Goal: Find contact information: Find contact information

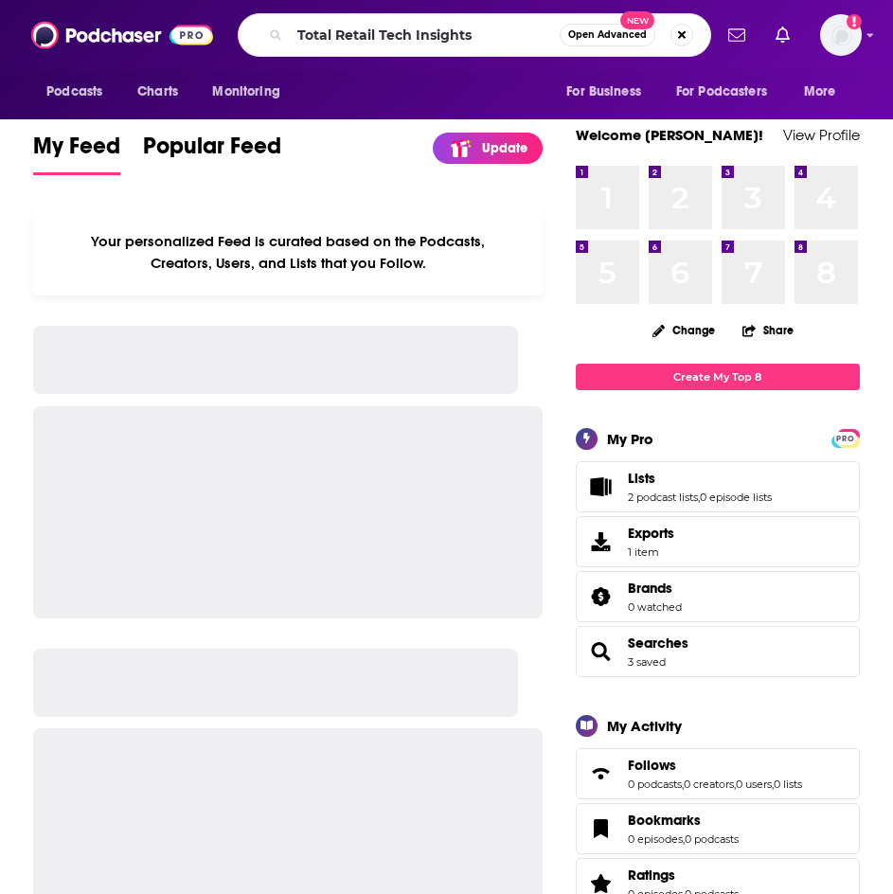
type input "Total Retail Tech Insights"
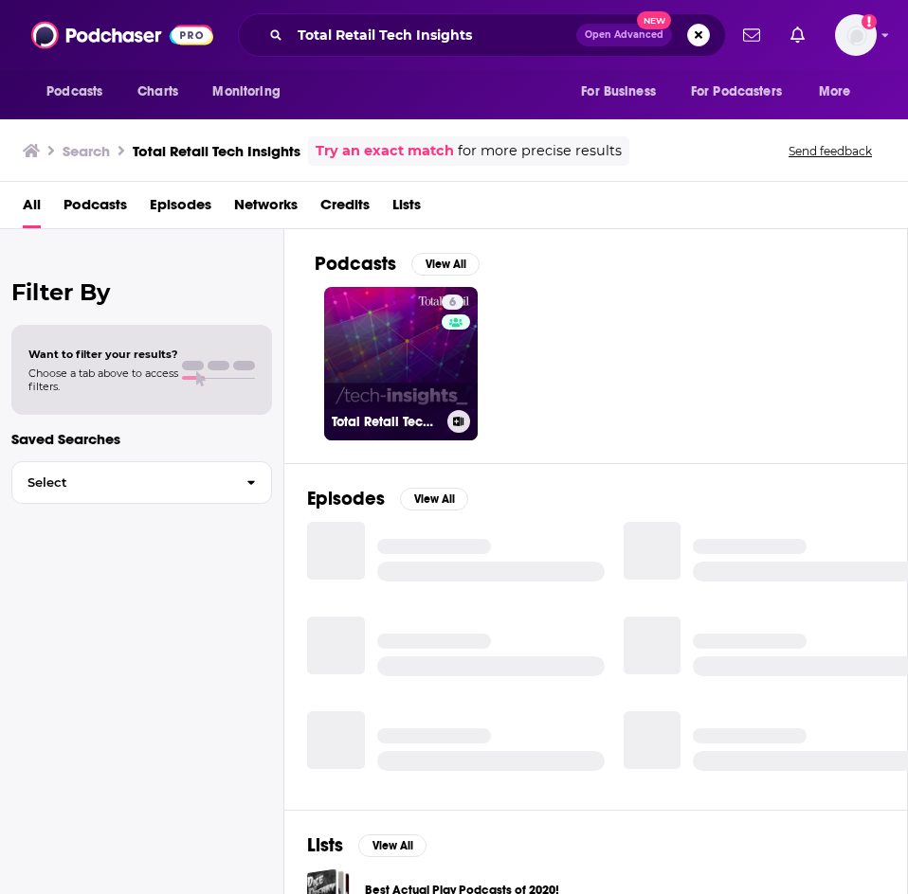
click at [376, 375] on link "6 Total Retail Tech Insights" at bounding box center [400, 363] width 153 height 153
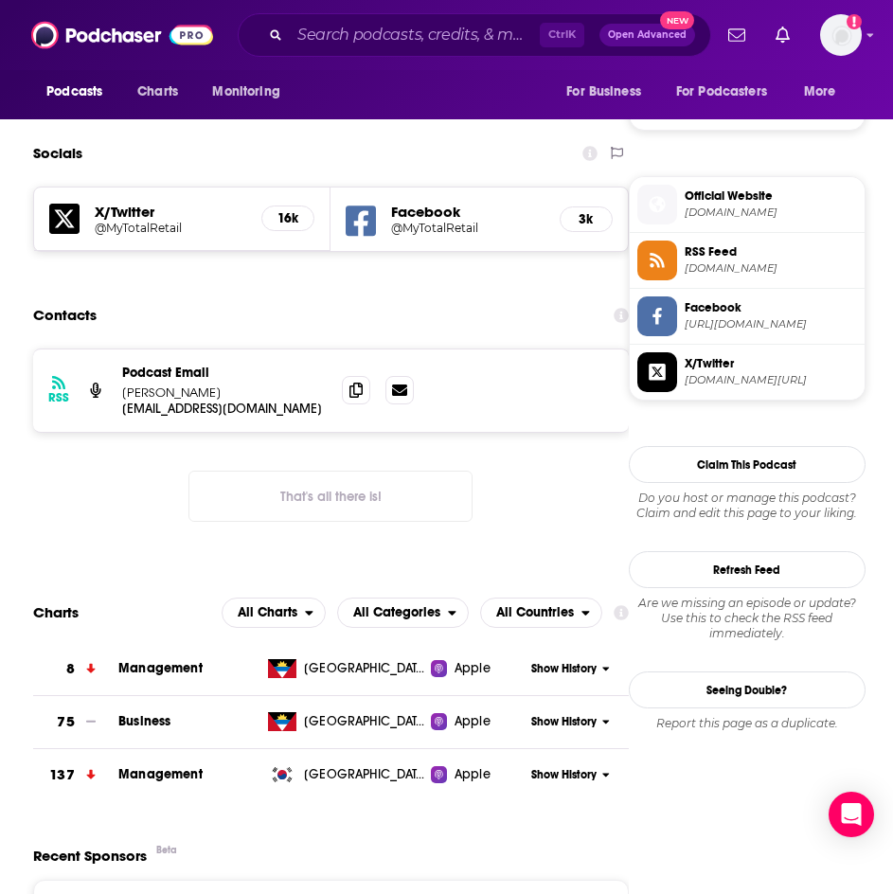
scroll to position [1421, 0]
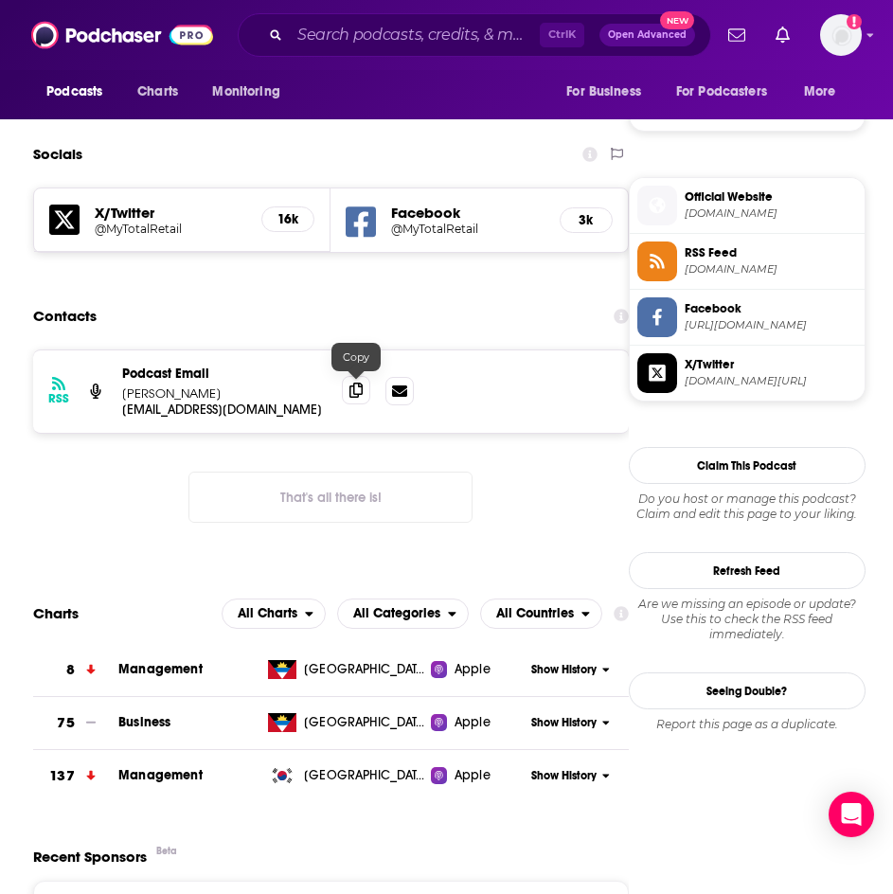
click at [356, 396] on icon at bounding box center [356, 390] width 13 height 15
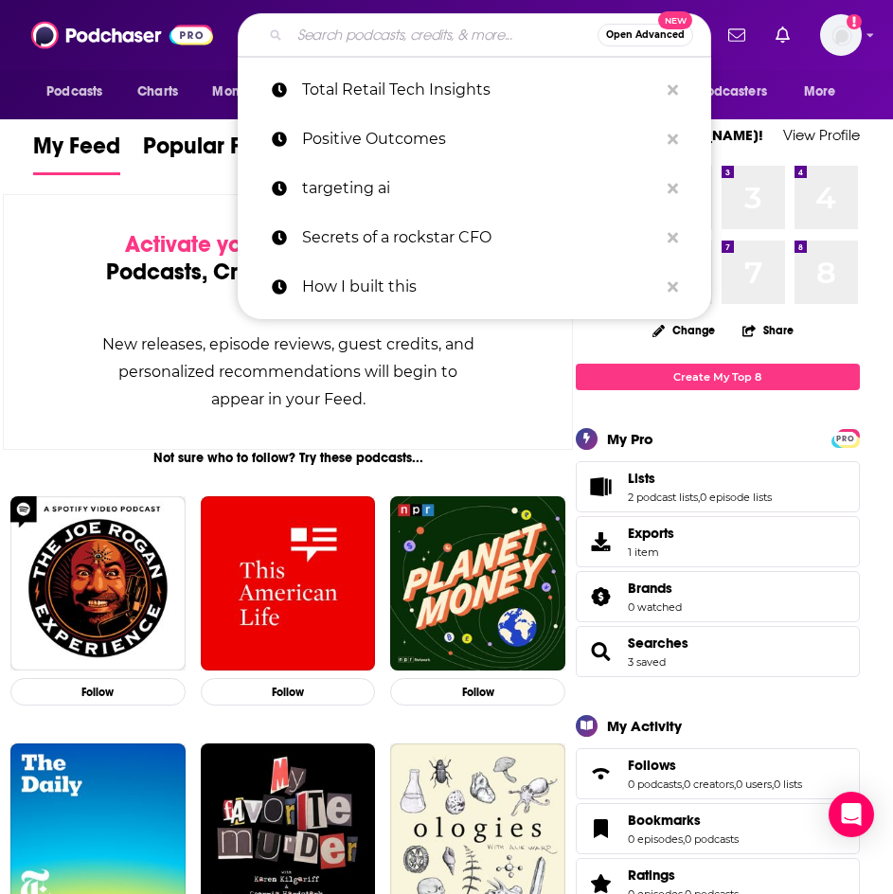
click at [326, 27] on input "Search podcasts, credits, & more..." at bounding box center [444, 35] width 308 height 30
paste input "Total Retail Talks"
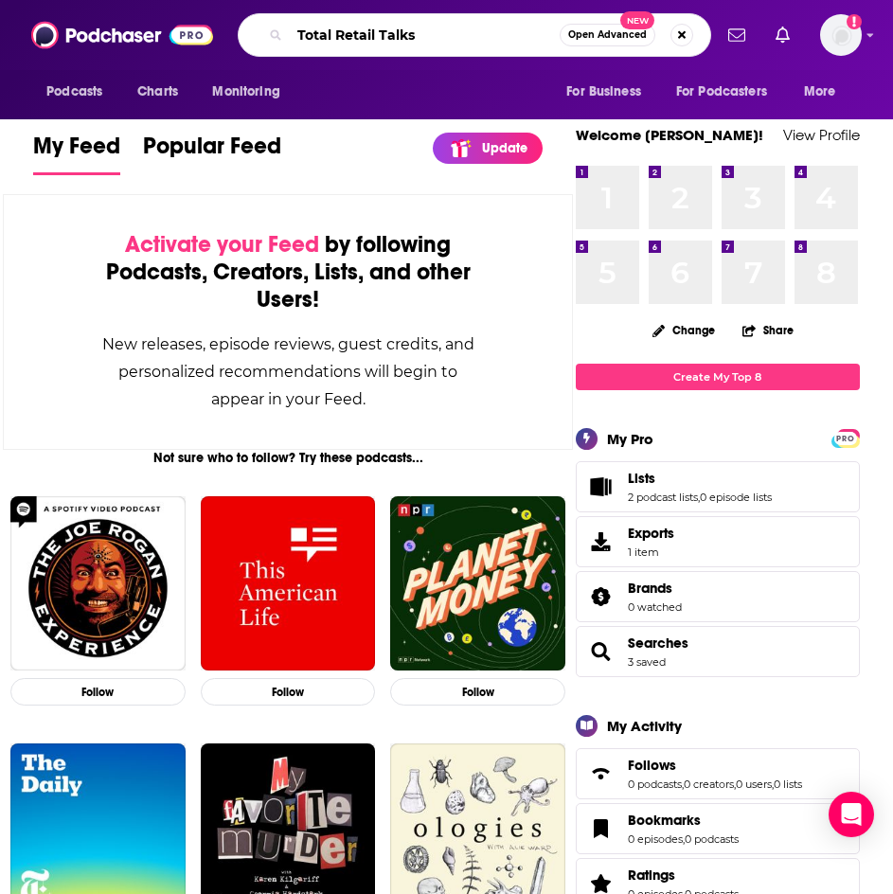
type input "Total Retail Talks"
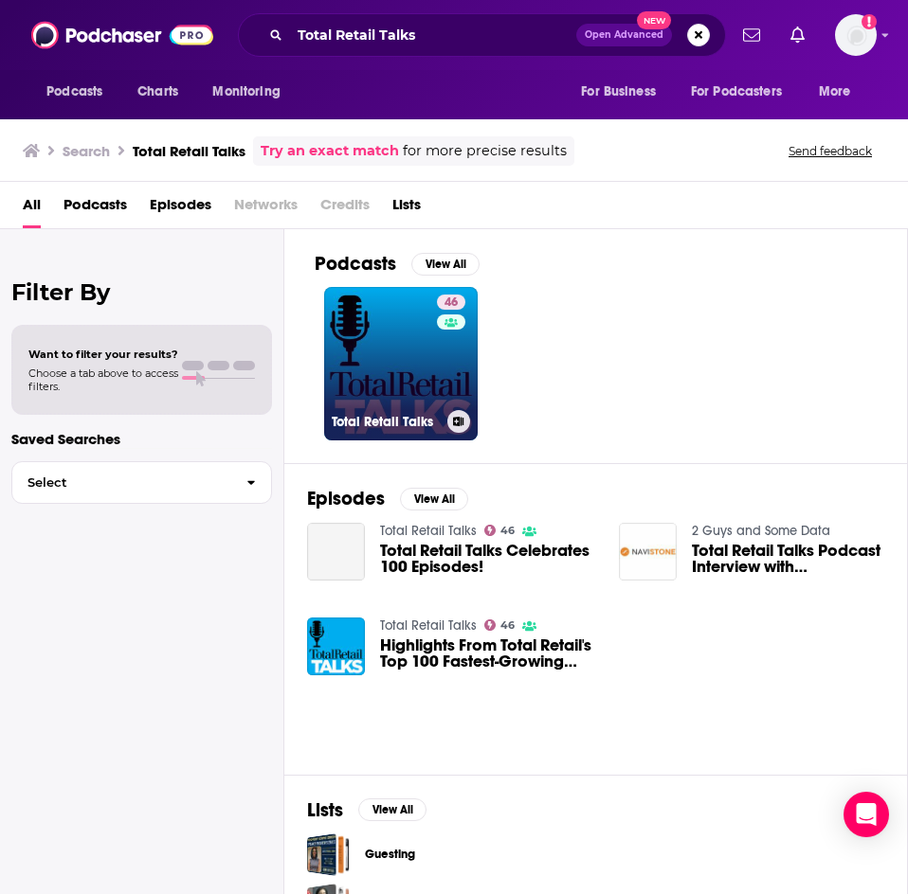
click at [389, 375] on link "46 Total Retail Talks" at bounding box center [400, 363] width 153 height 153
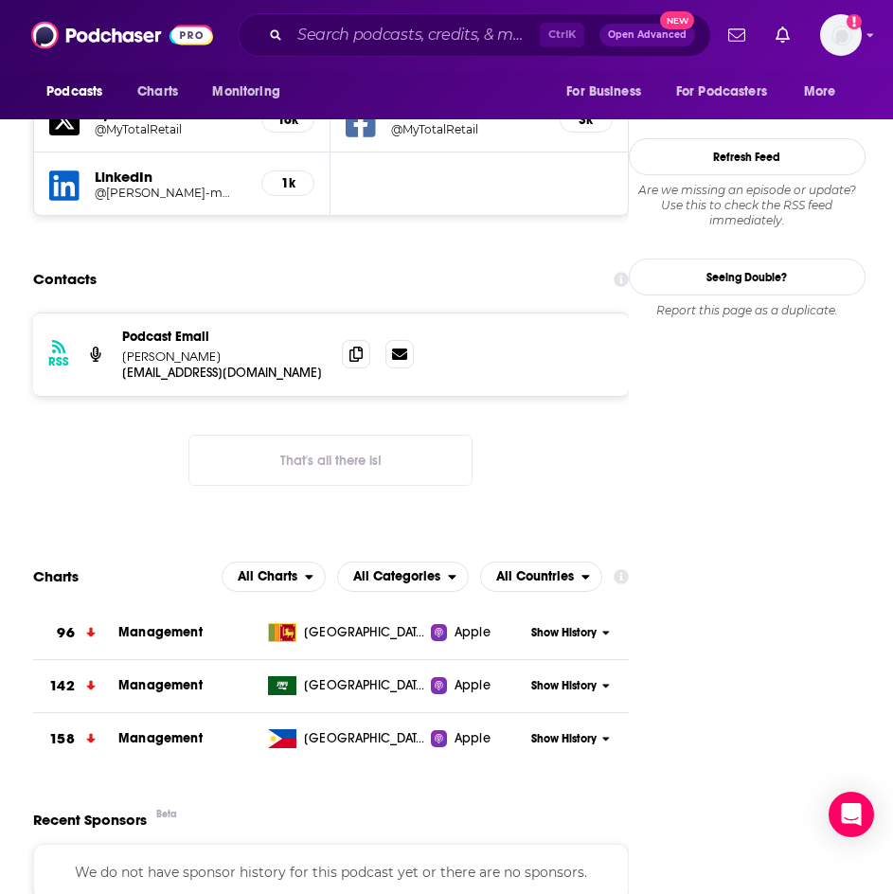
scroll to position [1895, 0]
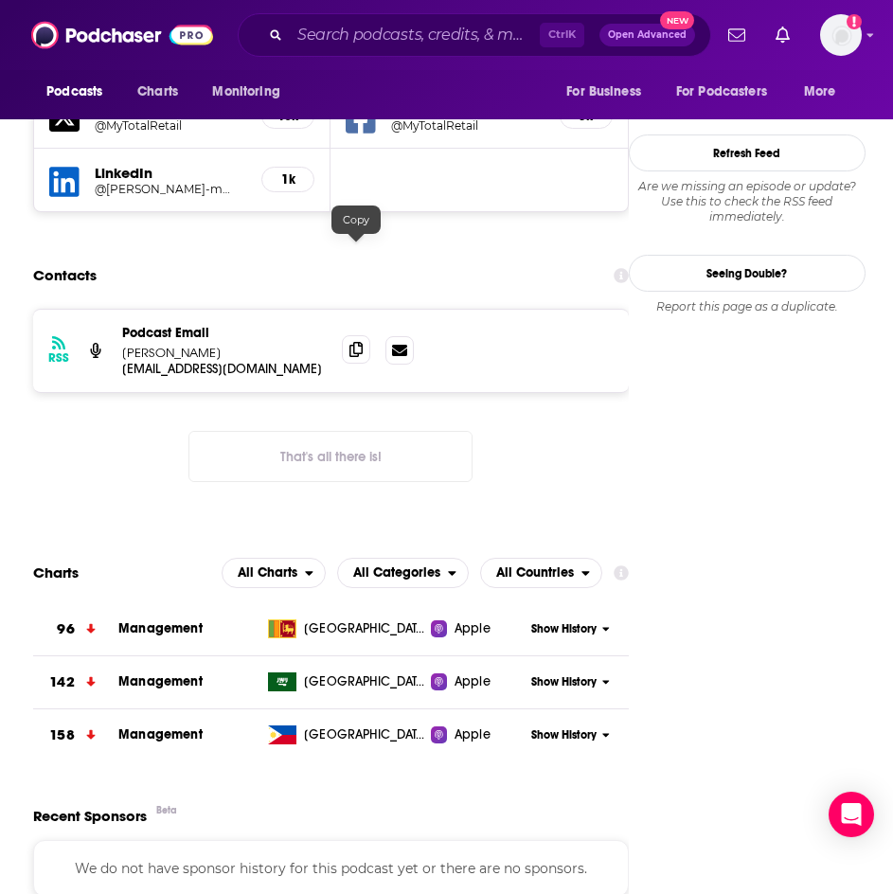
click at [356, 342] on icon at bounding box center [356, 349] width 13 height 15
click at [350, 41] on input "Search podcasts, credits, & more..." at bounding box center [415, 35] width 250 height 30
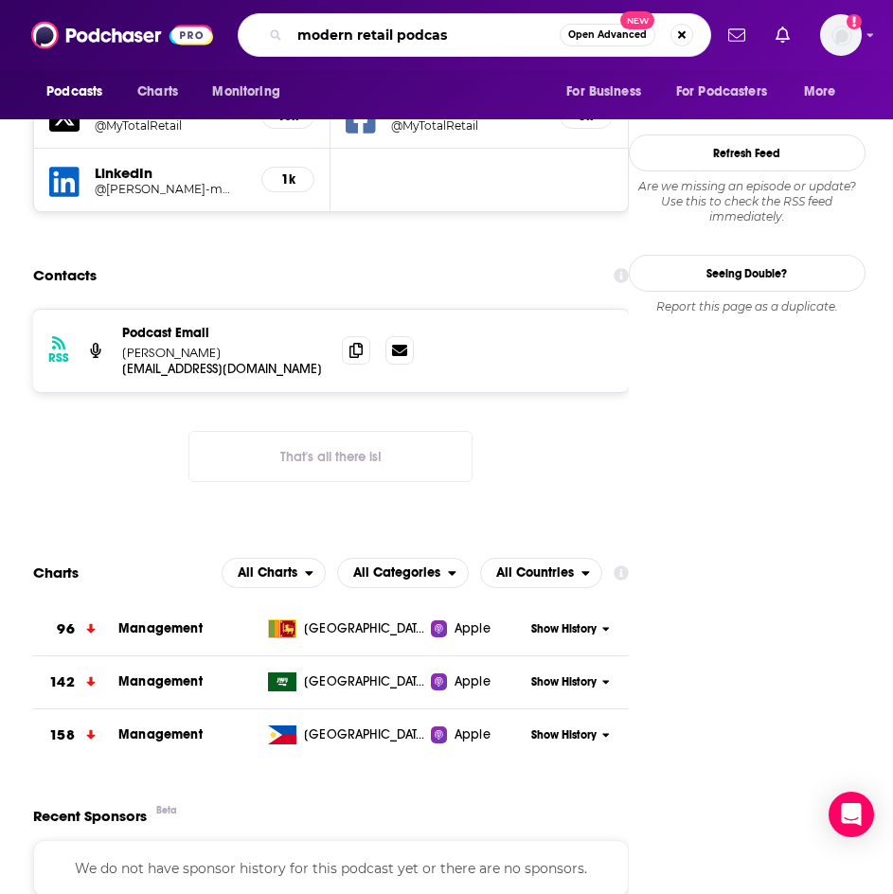
type input "modern retail podcast"
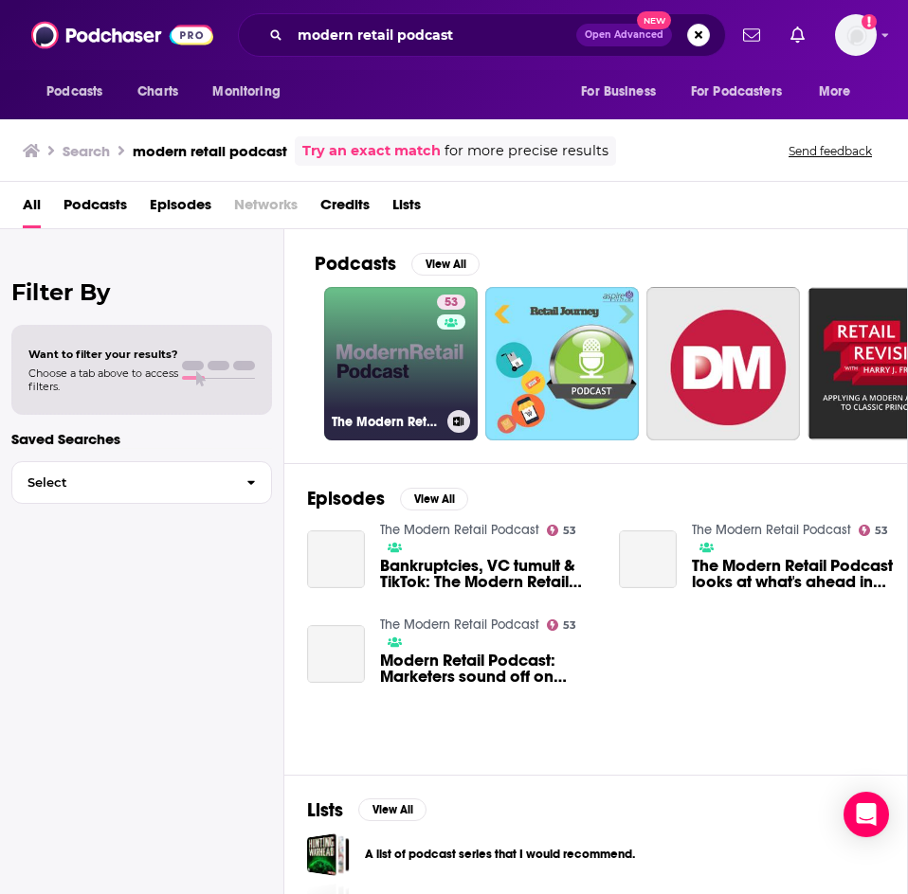
click at [397, 362] on link "53 The Modern Retail Podcast" at bounding box center [400, 363] width 153 height 153
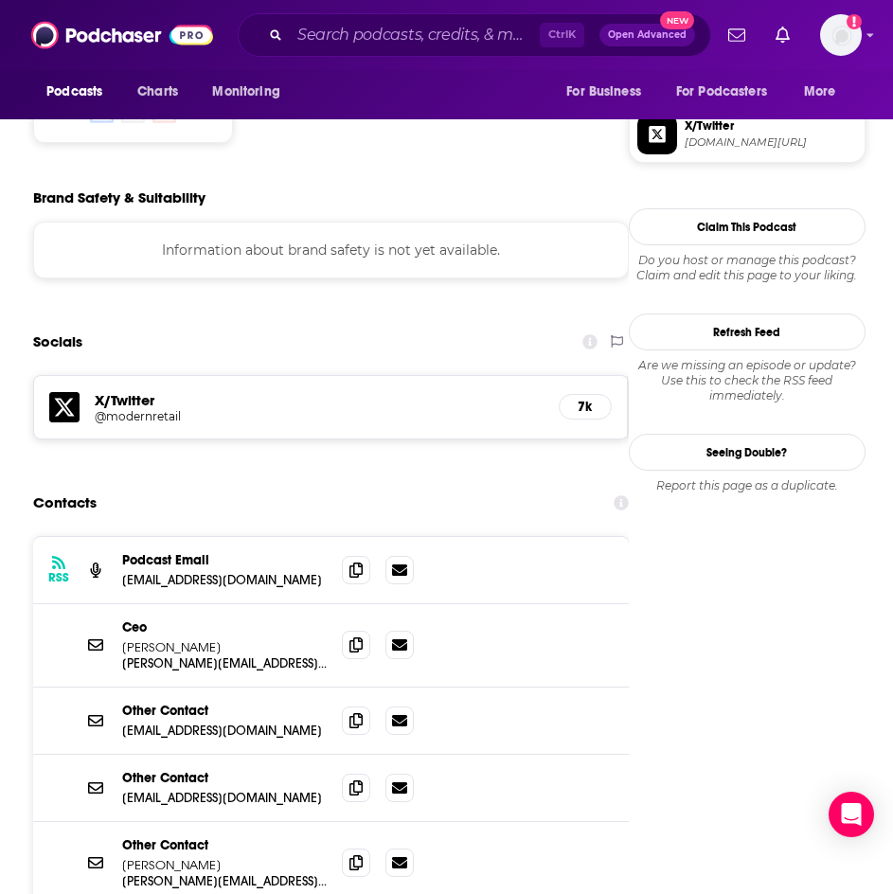
scroll to position [1705, 0]
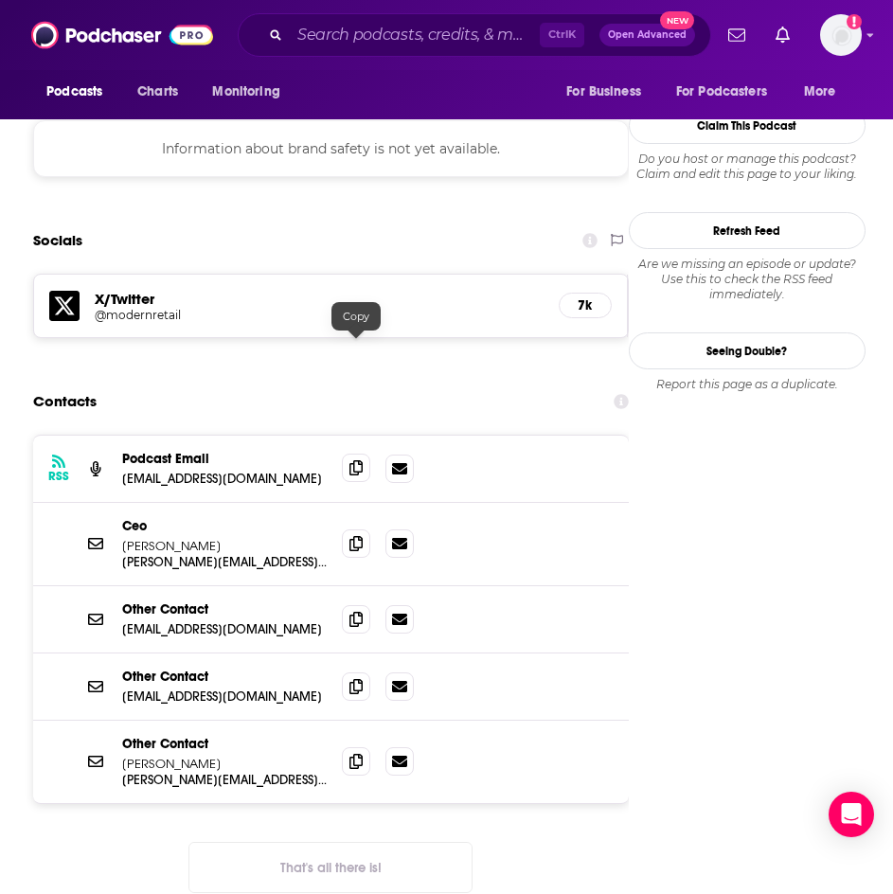
click at [358, 460] on icon at bounding box center [356, 467] width 13 height 15
click at [567, 503] on div "[PERSON_NAME] [PERSON_NAME][EMAIL_ADDRESS][DOMAIN_NAME] [PERSON_NAME][EMAIL_ADD…" at bounding box center [331, 544] width 596 height 83
click at [347, 454] on span at bounding box center [356, 468] width 28 height 28
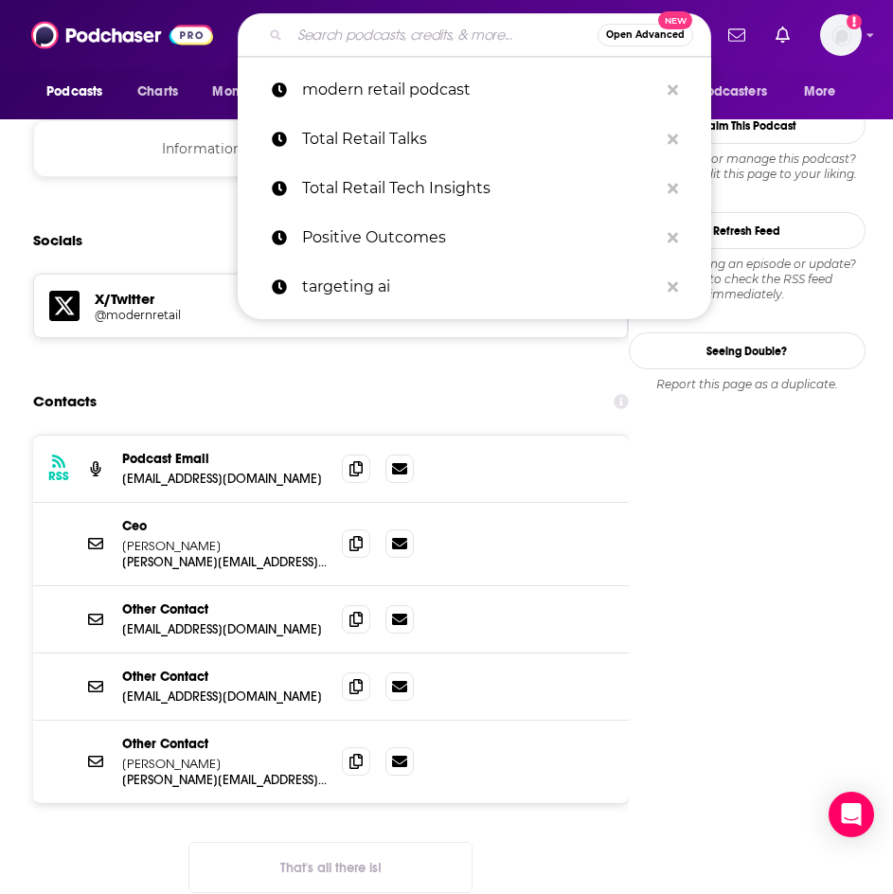
click at [327, 40] on input "Search podcasts, credits, & more..." at bounding box center [444, 35] width 308 height 30
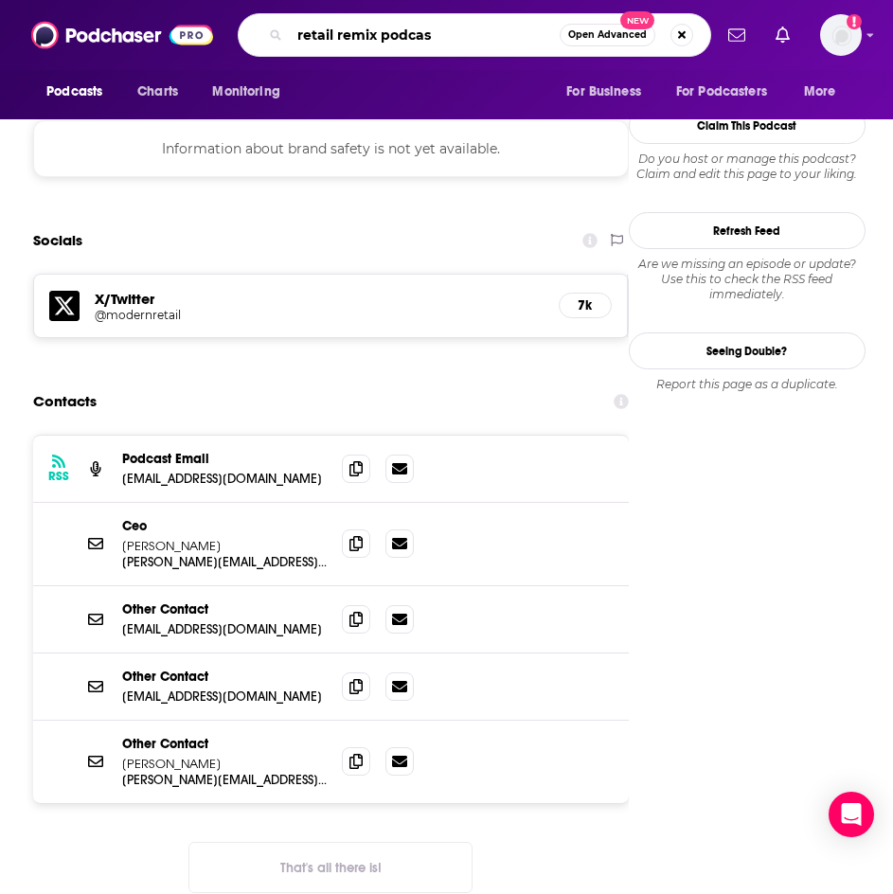
type input "retail remix podcast"
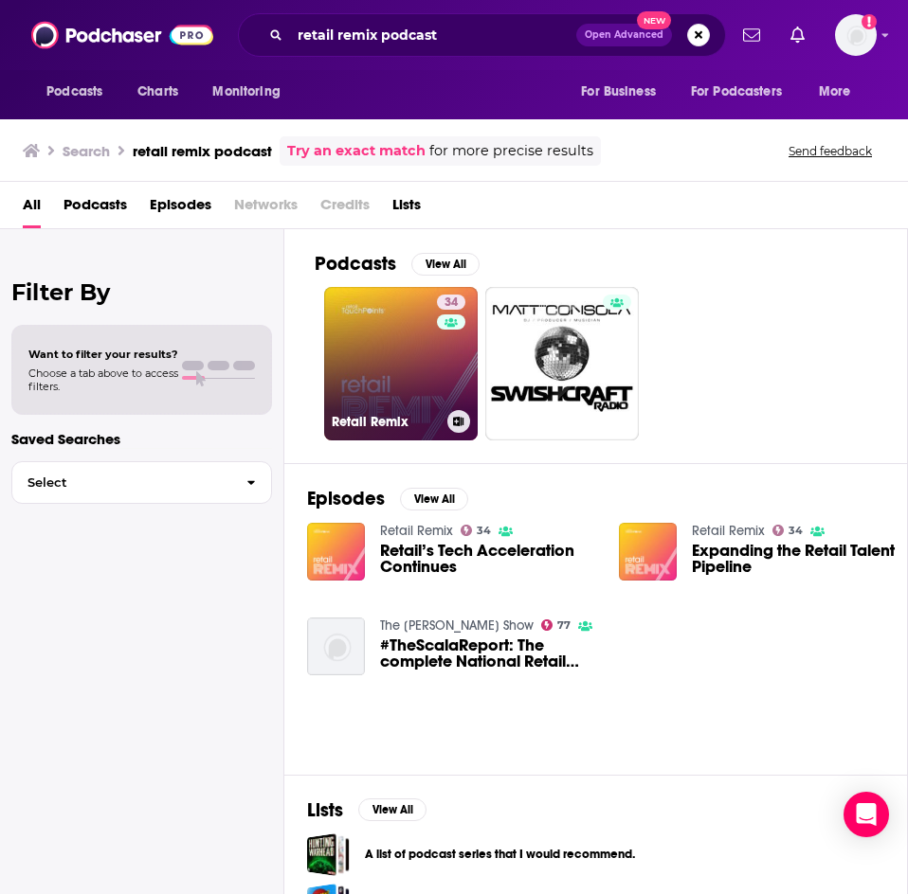
click at [402, 385] on link "34 Retail Remix" at bounding box center [400, 363] width 153 height 153
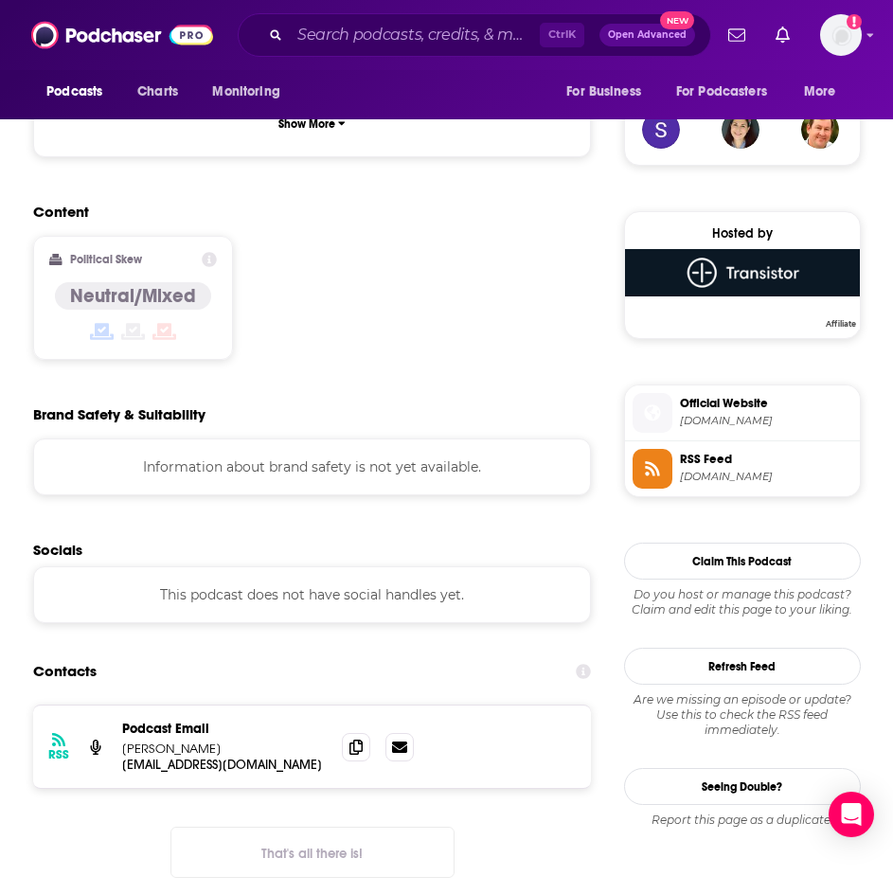
scroll to position [1421, 0]
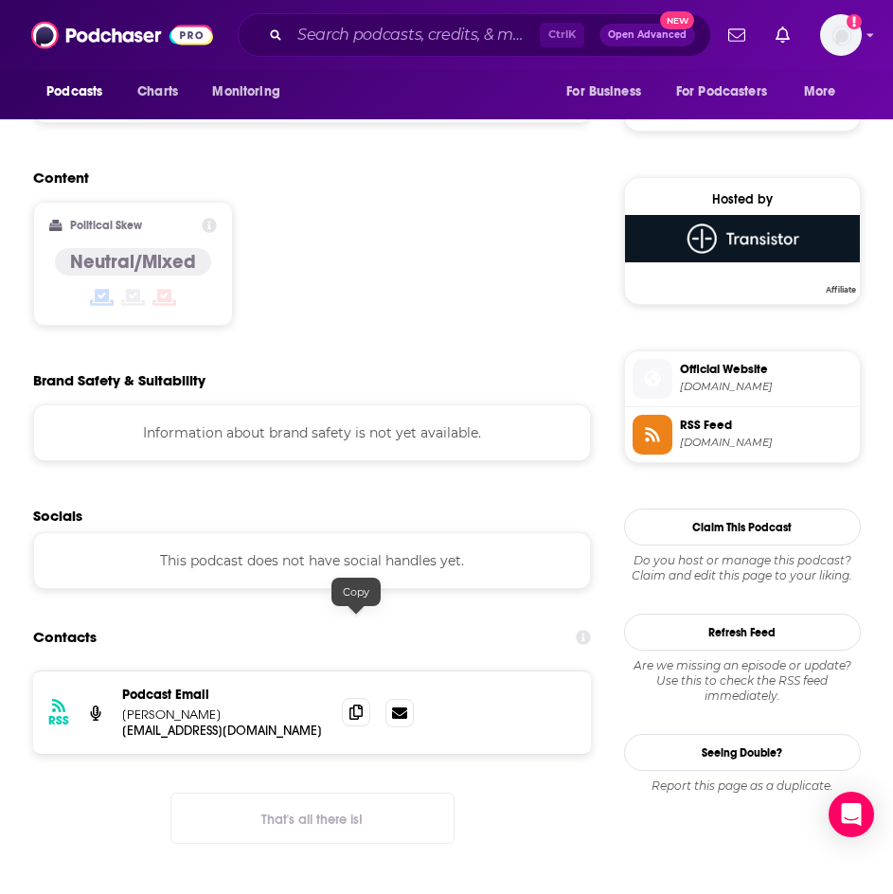
click at [357, 705] on icon at bounding box center [356, 712] width 13 height 15
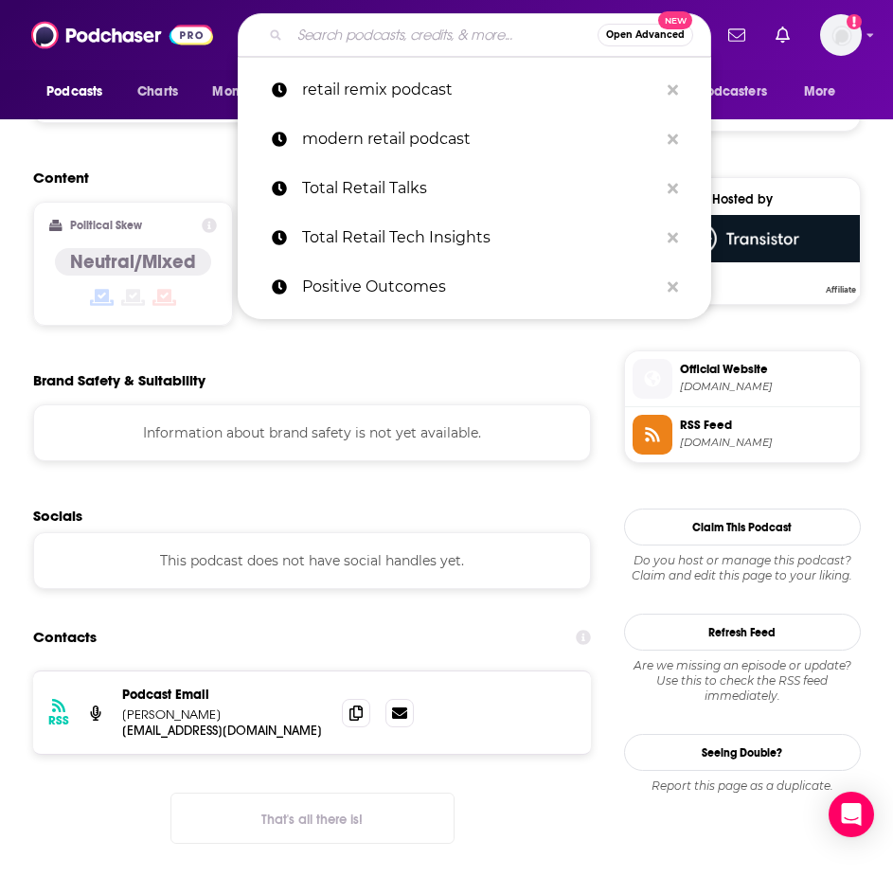
click at [363, 36] on input "Search podcasts, credits, & more..." at bounding box center [444, 35] width 308 height 30
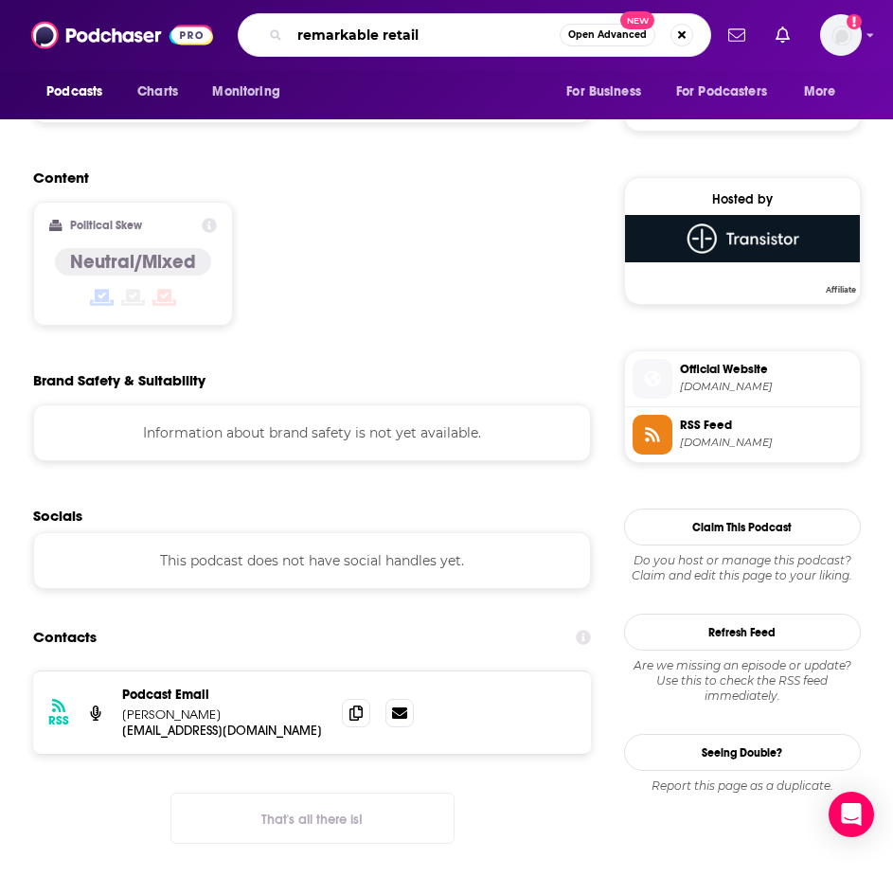
type input "remarkable retail"
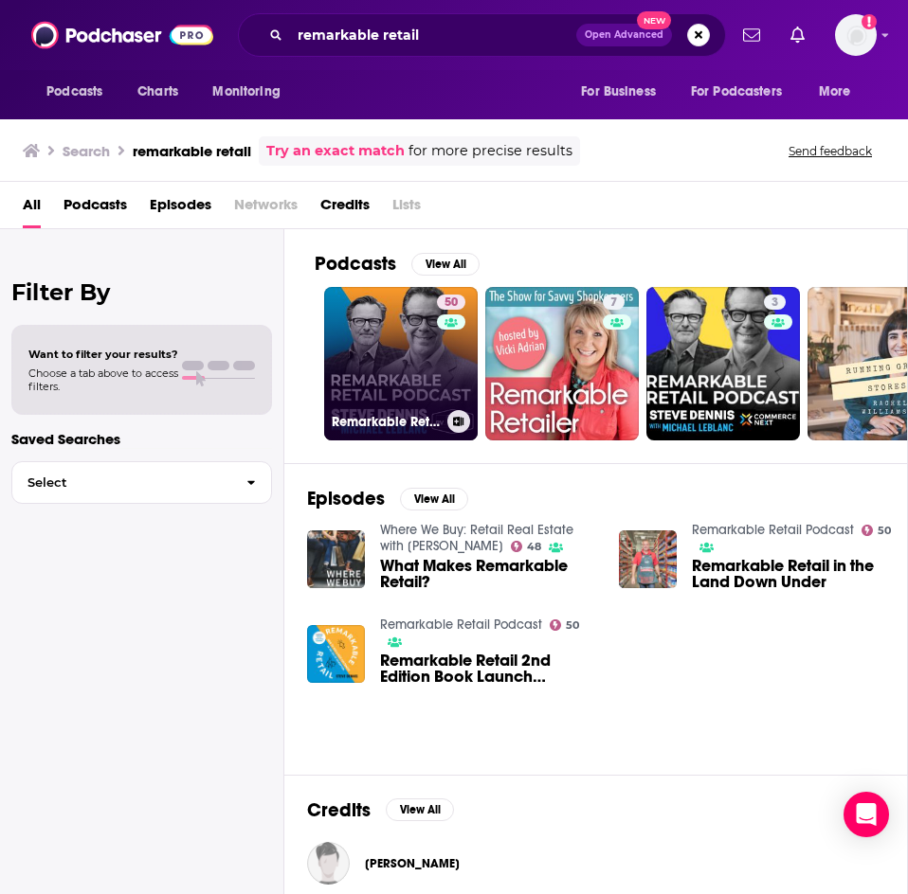
click at [402, 352] on link "50 Remarkable Retail Podcast" at bounding box center [400, 363] width 153 height 153
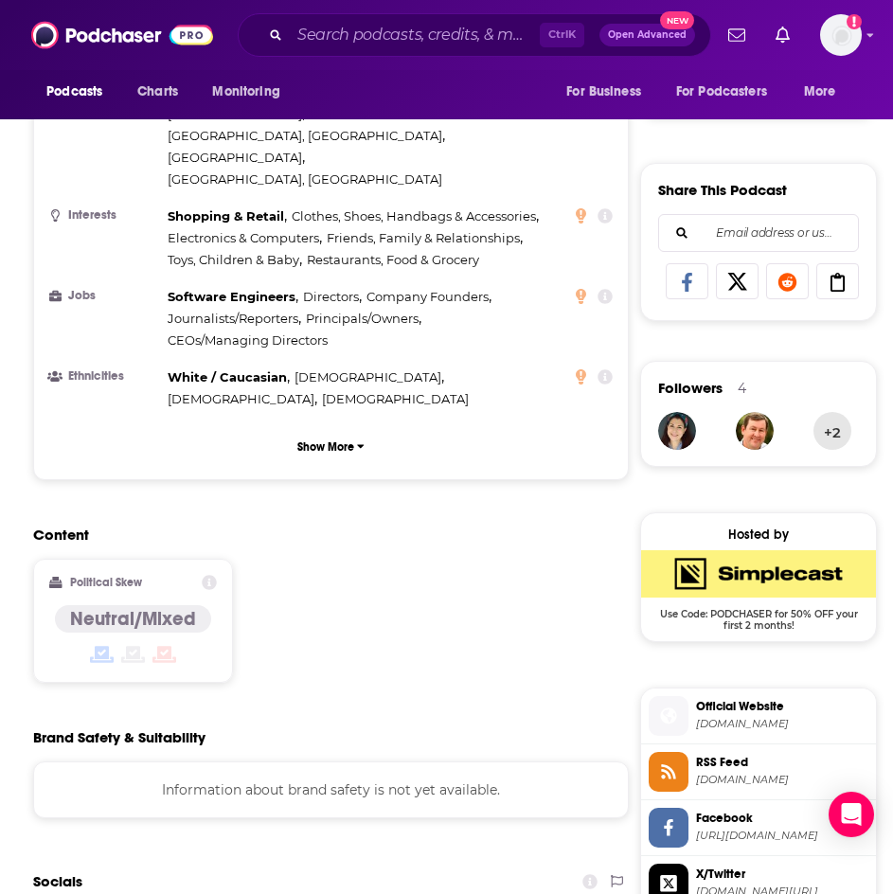
scroll to position [1611, 0]
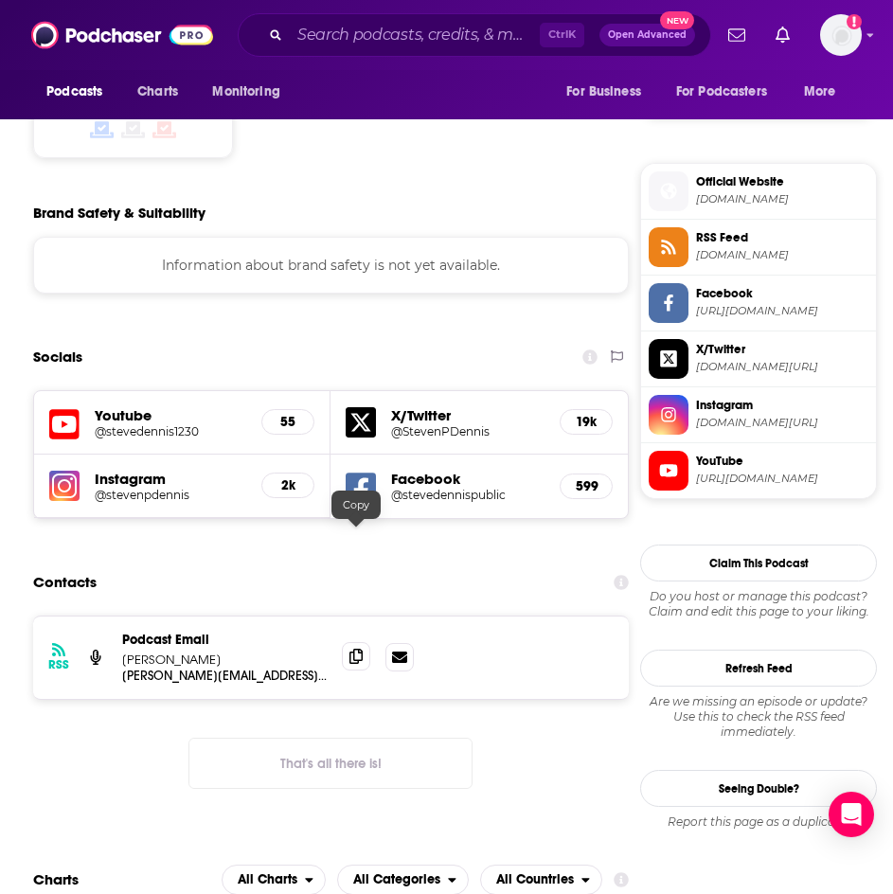
click at [355, 649] on icon at bounding box center [356, 656] width 13 height 15
click at [366, 46] on input "Search podcasts, credits, & more..." at bounding box center [415, 35] width 250 height 30
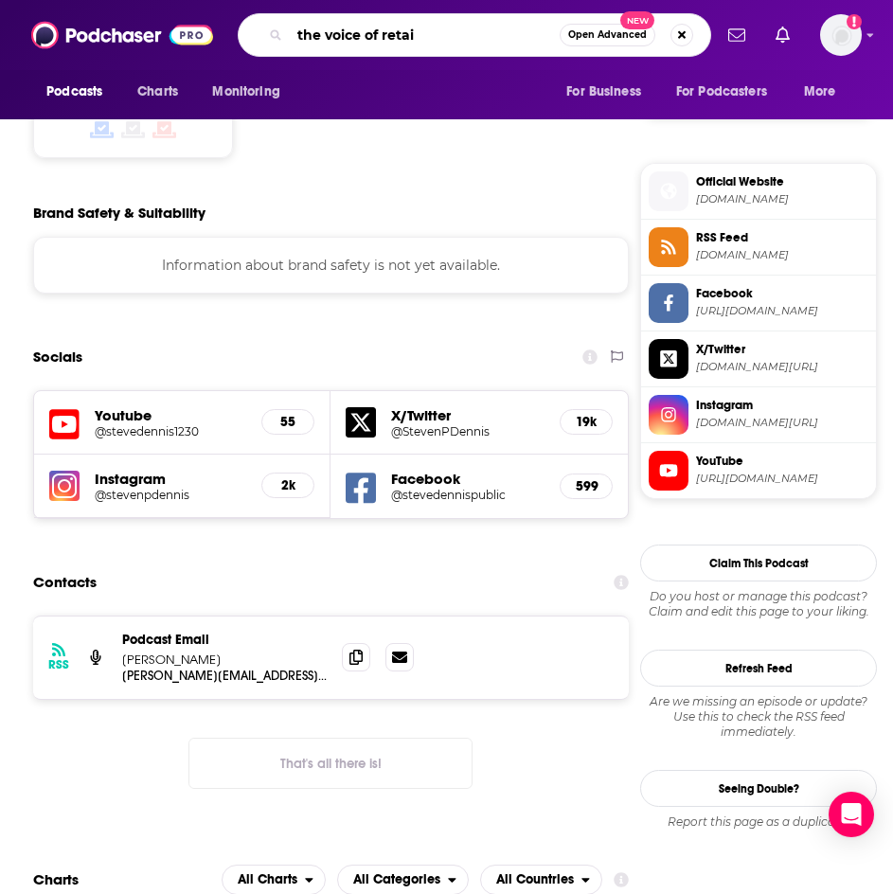
type input "the voice of retai;"
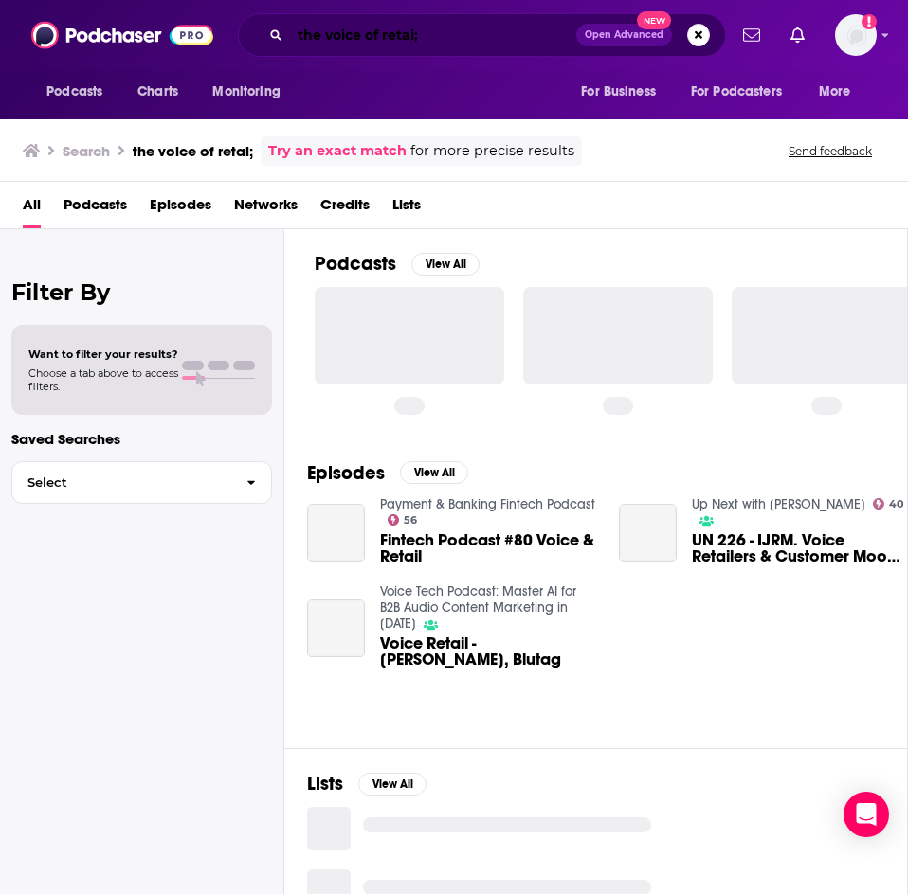
click at [454, 35] on input "the voice of retai;" at bounding box center [433, 35] width 286 height 30
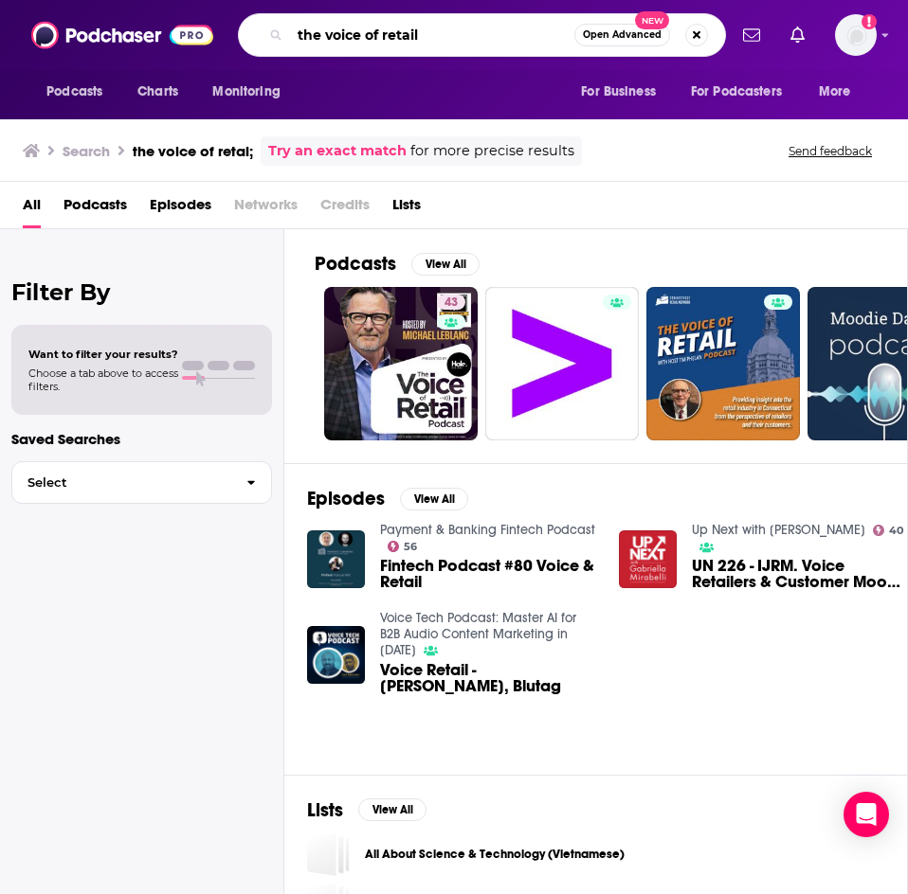
type input "the voice of retail"
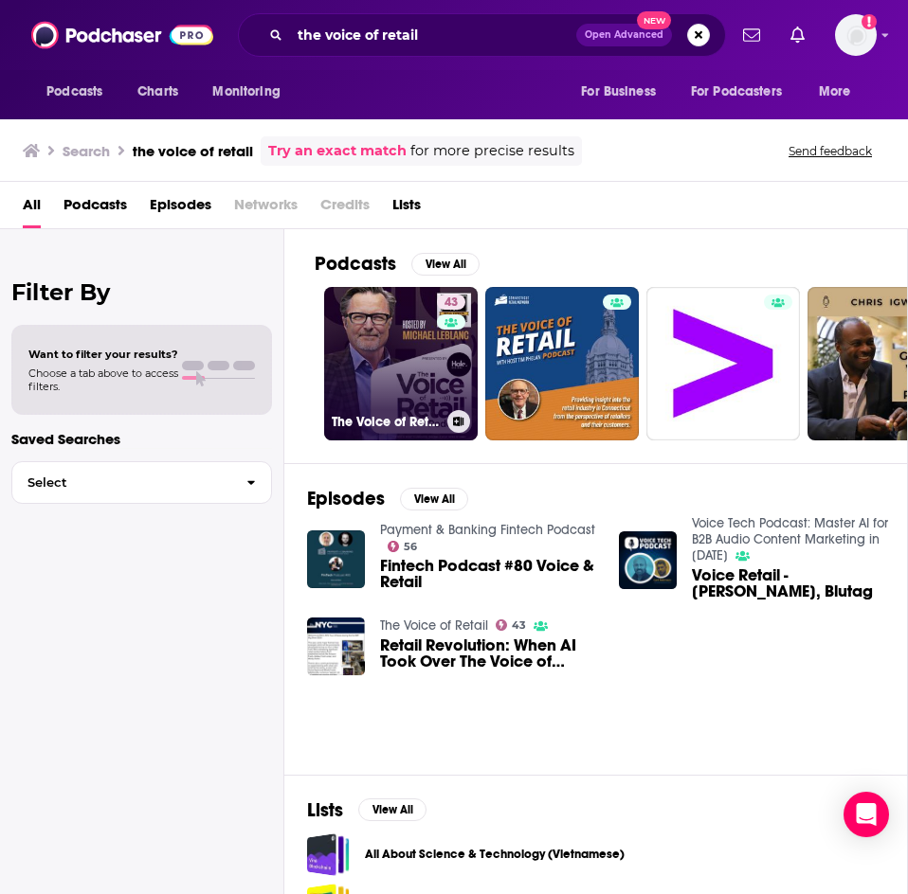
click at [382, 370] on link "43 The Voice of Retail" at bounding box center [400, 363] width 153 height 153
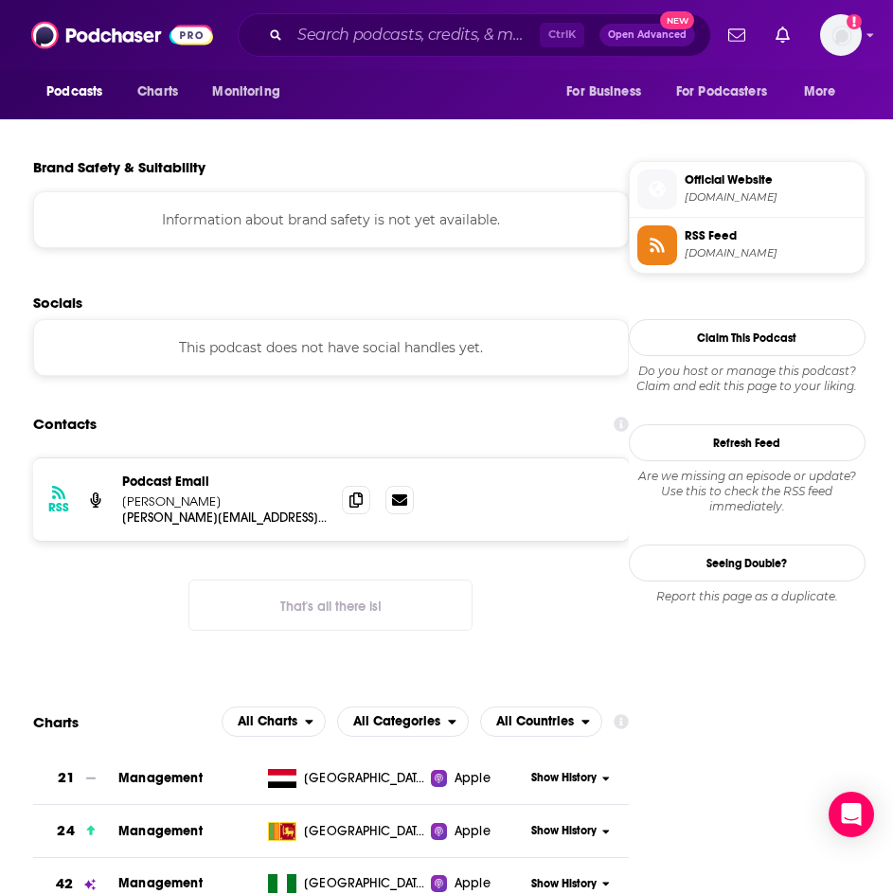
scroll to position [1611, 0]
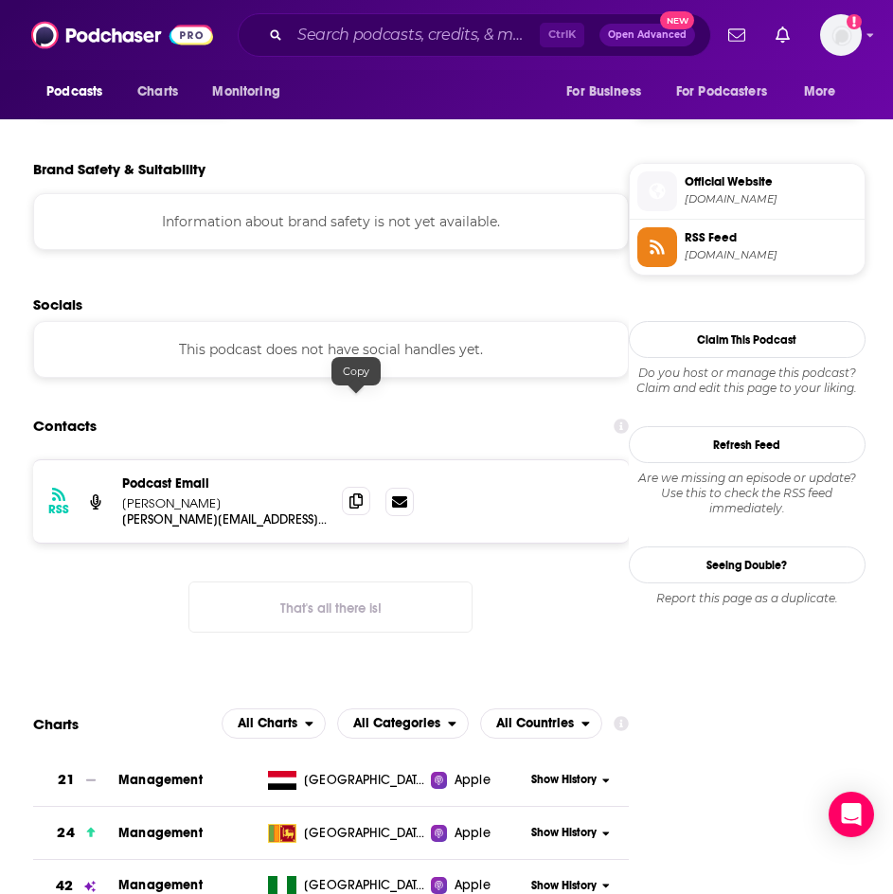
click at [355, 494] on icon at bounding box center [356, 501] width 13 height 15
